Goal: Check status: Check status

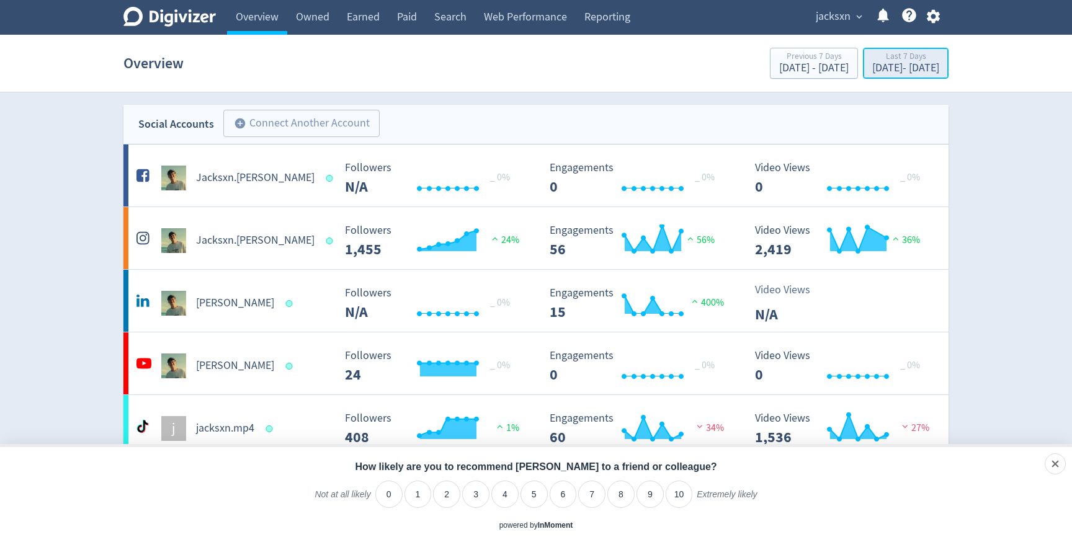
click at [872, 56] on div "Last 7 Days" at bounding box center [905, 57] width 67 height 11
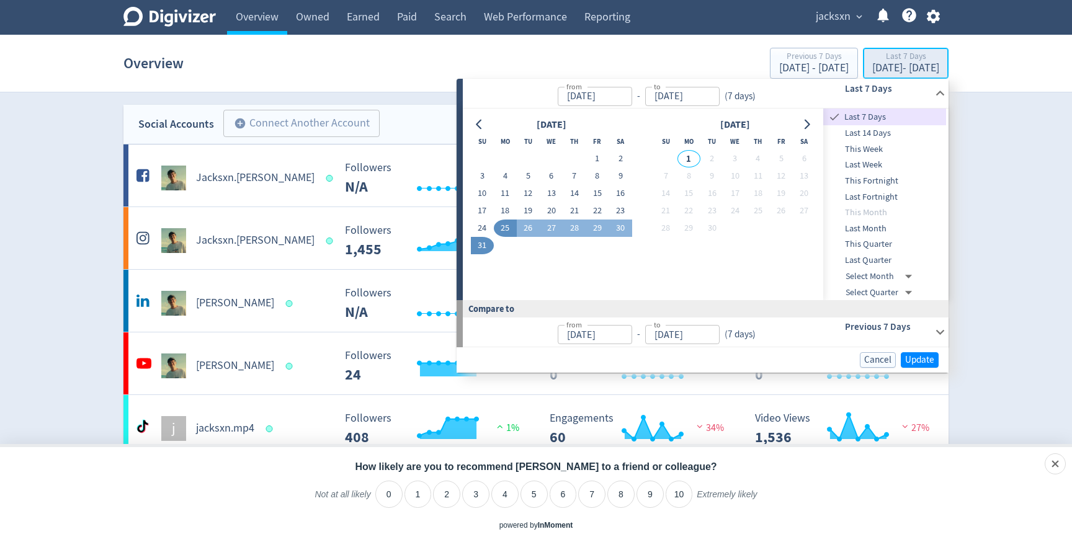
type input "[DATE]"
click at [602, 159] on button "1" at bounding box center [597, 158] width 23 height 17
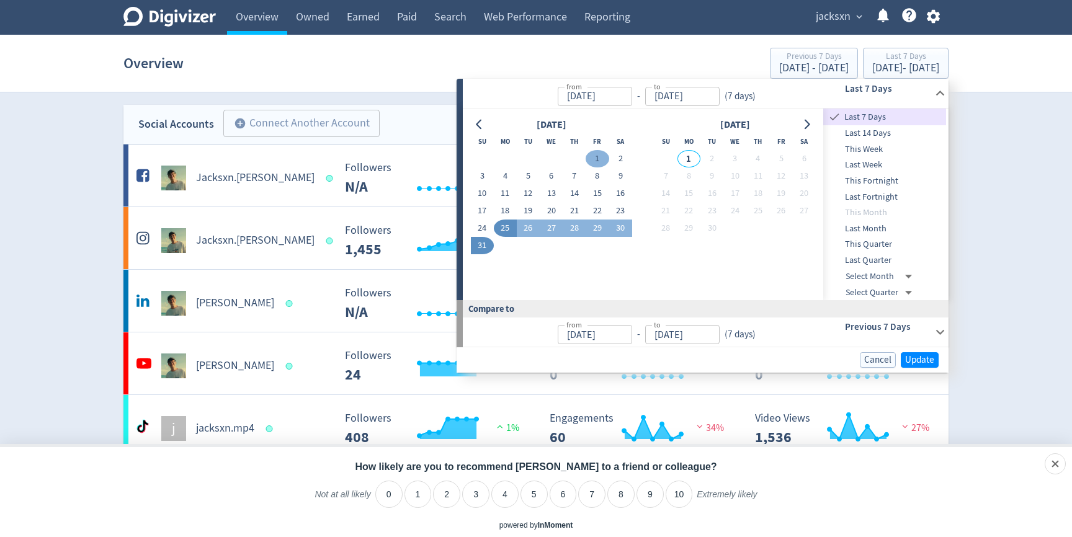
type input "[DATE]"
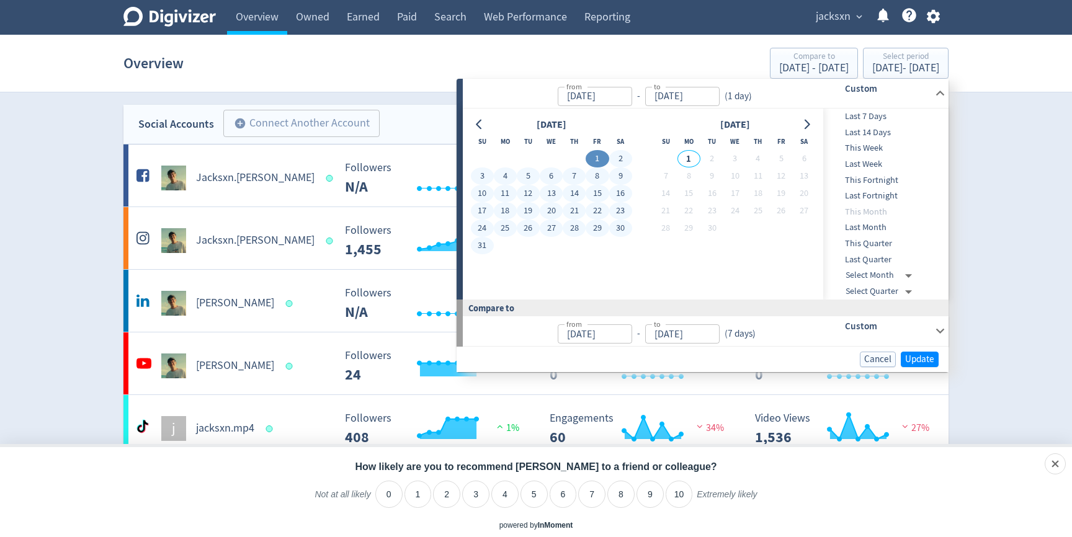
click at [484, 240] on button "31" at bounding box center [482, 245] width 23 height 17
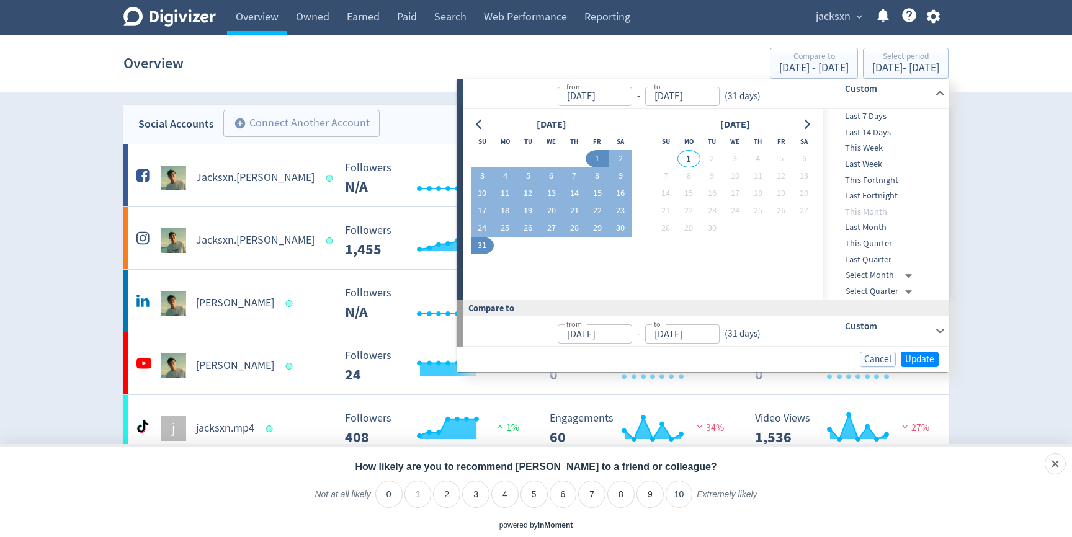
type input "[DATE]"
click at [927, 355] on span "Update" at bounding box center [919, 359] width 29 height 9
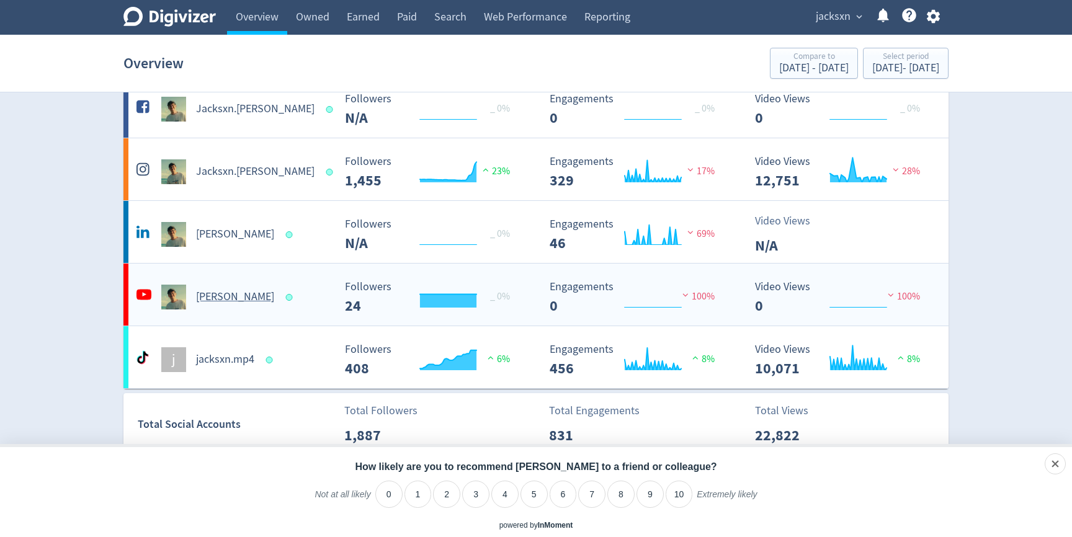
scroll to position [61, 0]
